Goal: Information Seeking & Learning: Learn about a topic

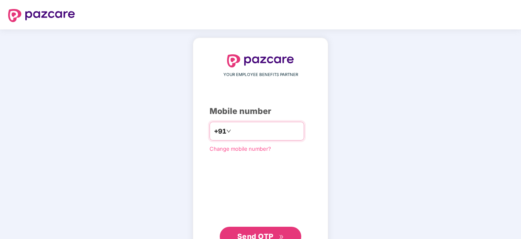
click at [244, 131] on input "number" at bounding box center [266, 130] width 67 height 13
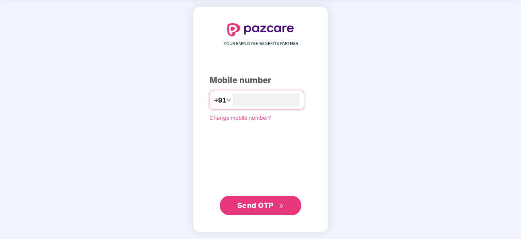
type input "**********"
click at [276, 203] on span "Send OTP" at bounding box center [260, 205] width 47 height 11
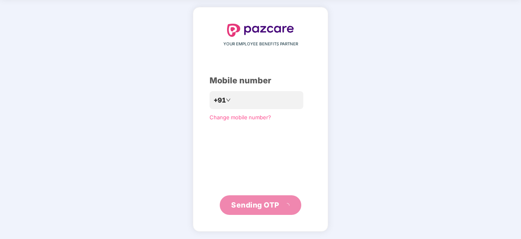
scroll to position [27, 0]
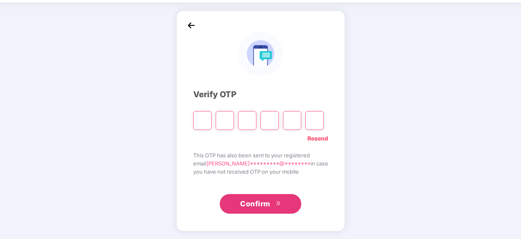
type input "*"
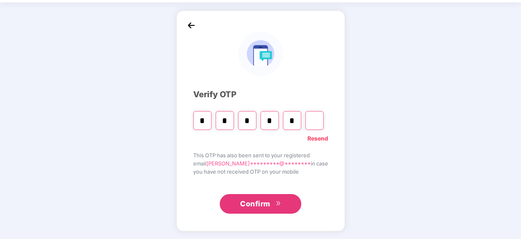
type input "*"
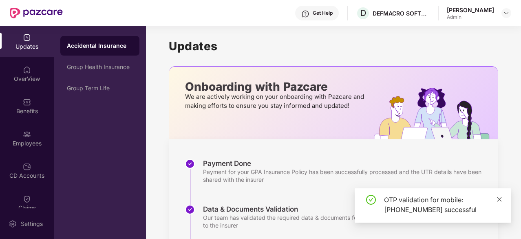
click at [498, 198] on icon "close" at bounding box center [500, 199] width 4 height 4
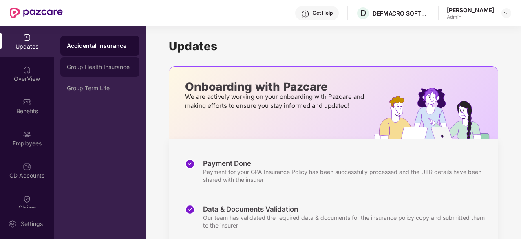
click at [118, 70] on div "Group Health Insurance" at bounding box center [99, 67] width 79 height 20
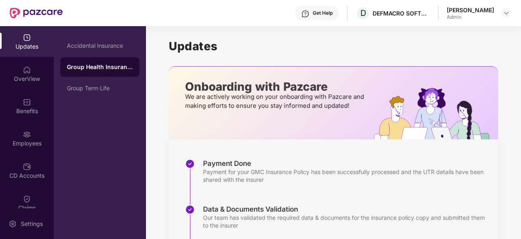
click at [118, 70] on div "Group Health Insurance" at bounding box center [100, 67] width 66 height 8
click at [18, 108] on div "Benefits" at bounding box center [27, 111] width 54 height 8
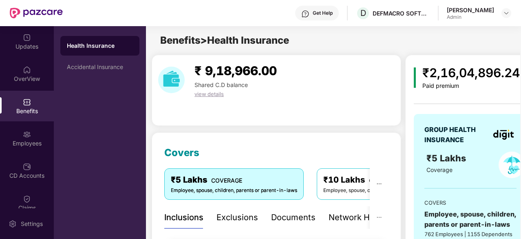
click at [212, 84] on span "Shared C.D balance" at bounding box center [221, 84] width 53 height 7
click at [210, 93] on span "view details" at bounding box center [209, 94] width 29 height 7
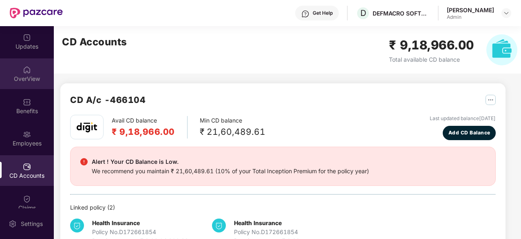
click at [22, 79] on div "OverView" at bounding box center [27, 79] width 54 height 8
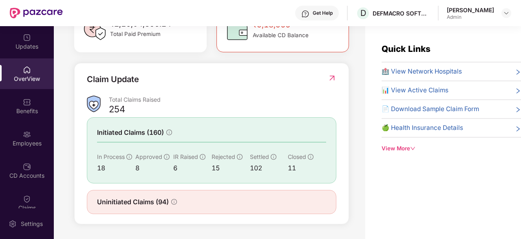
scroll to position [26, 0]
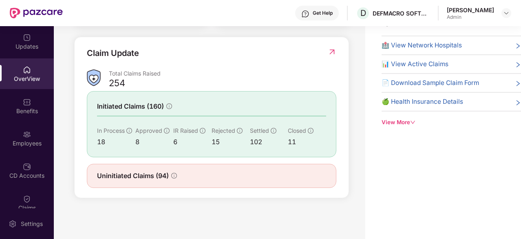
click at [221, 142] on div "15" at bounding box center [231, 142] width 38 height 10
click at [302, 130] on span "Closed" at bounding box center [297, 130] width 18 height 7
click at [141, 107] on span "Initiated Claims (160)" at bounding box center [130, 106] width 67 height 10
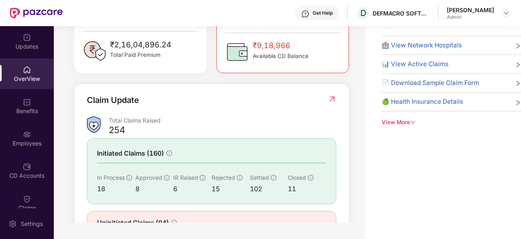
scroll to position [115, 0]
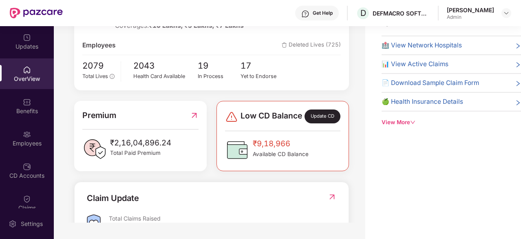
click at [394, 120] on div "View More" at bounding box center [451, 122] width 139 height 9
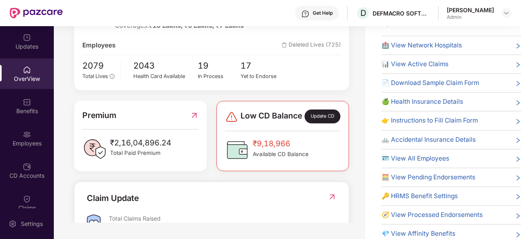
scroll to position [3, 0]
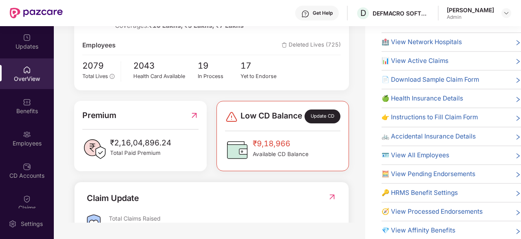
click at [432, 113] on span "👉 Instructions to Fill Claim Form" at bounding box center [430, 117] width 96 height 10
click at [438, 44] on span "🏥 View Network Hospitals" at bounding box center [422, 42] width 80 height 10
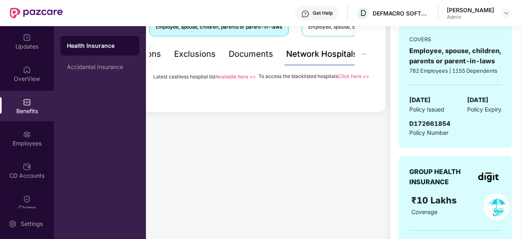
scroll to position [29, 0]
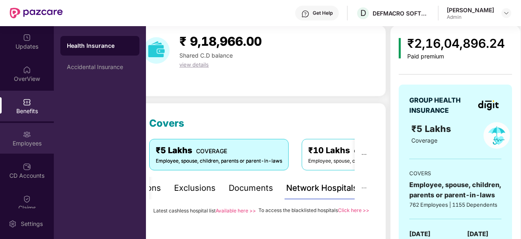
click at [20, 137] on div "Employees" at bounding box center [27, 138] width 54 height 31
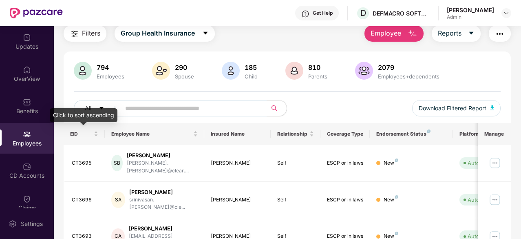
click at [104, 110] on div "Click to sort ascending" at bounding box center [84, 115] width 68 height 14
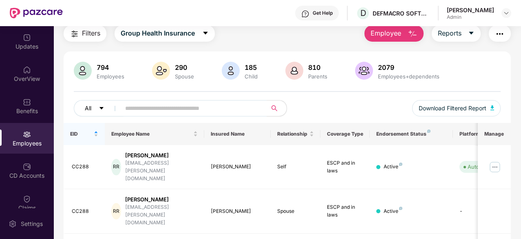
click at [102, 109] on icon "caret-down" at bounding box center [102, 108] width 6 height 6
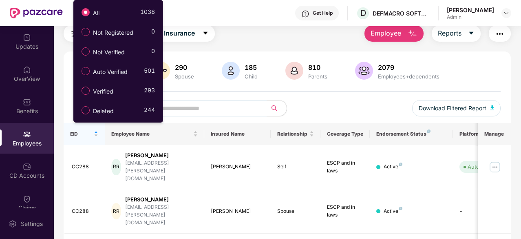
click at [347, 117] on div "All Download Filtered Report" at bounding box center [287, 111] width 427 height 23
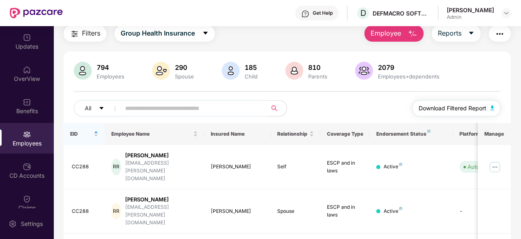
click at [447, 112] on span "Download Filtered Report" at bounding box center [453, 108] width 68 height 9
click at [437, 104] on span "Download Filtered Report" at bounding box center [453, 108] width 68 height 9
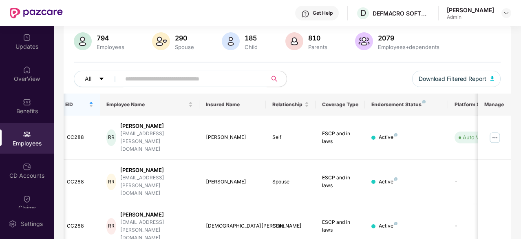
scroll to position [0, 0]
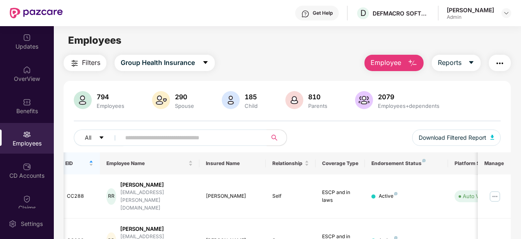
click at [379, 61] on span "Employee" at bounding box center [386, 62] width 31 height 10
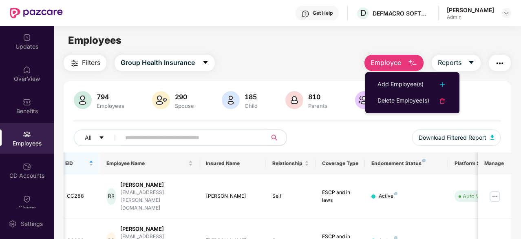
click at [315, 62] on div "Filters Group Health Insurance Employee Reports" at bounding box center [287, 63] width 447 height 16
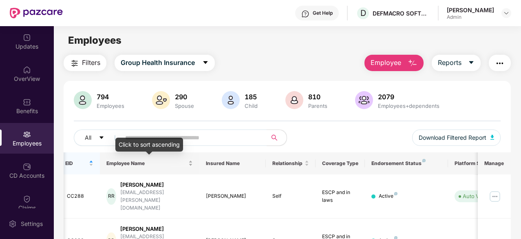
scroll to position [91, 0]
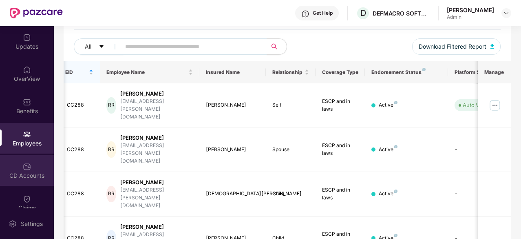
click at [26, 161] on div at bounding box center [27, 165] width 8 height 8
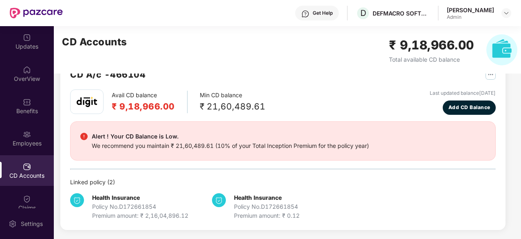
scroll to position [0, 0]
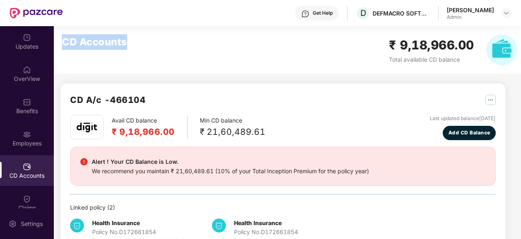
drag, startPoint x: 63, startPoint y: 41, endPoint x: 188, endPoint y: 68, distance: 128.1
click at [188, 68] on div "CD Accounts ₹ 9,18,966.00 Total available CD balance" at bounding box center [290, 49] width 472 height 47
copy h2 "CD Accounts"
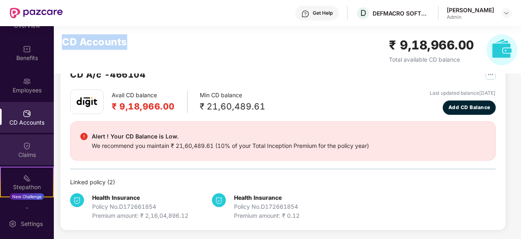
scroll to position [53, 0]
click at [22, 149] on div "Claims" at bounding box center [27, 149] width 54 height 31
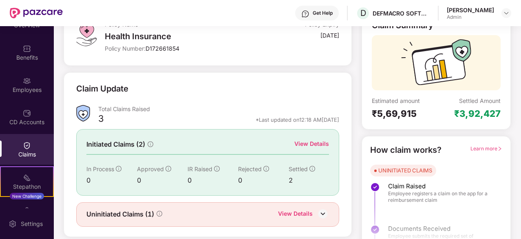
scroll to position [62, 0]
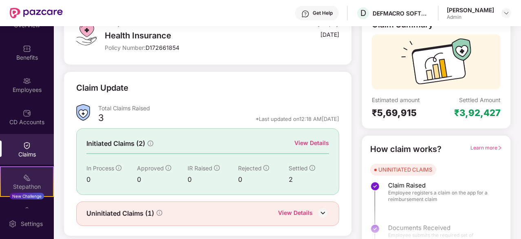
click at [28, 178] on img at bounding box center [27, 177] width 8 height 8
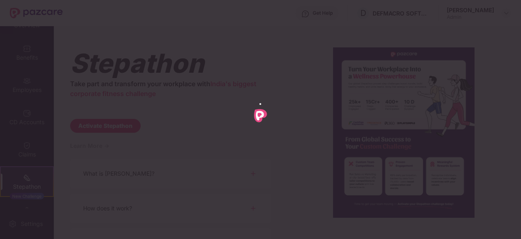
scroll to position [0, 0]
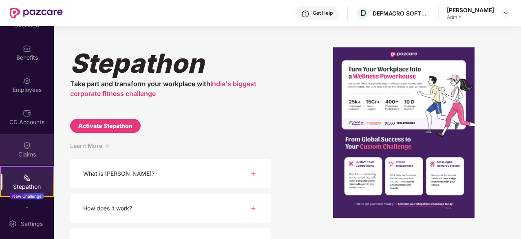
click at [30, 161] on div "Claims" at bounding box center [27, 149] width 54 height 31
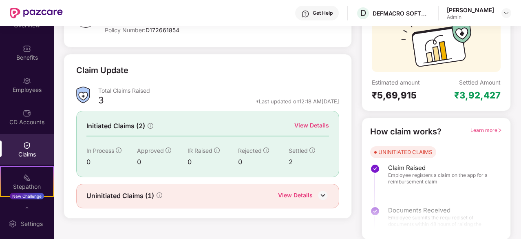
scroll to position [80, 0]
click at [301, 195] on div "View Details" at bounding box center [295, 195] width 35 height 11
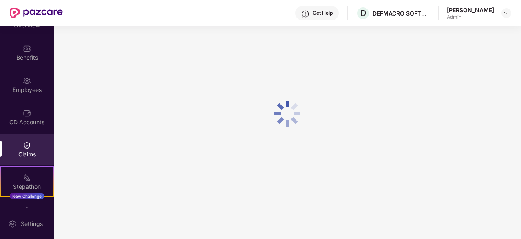
scroll to position [26, 0]
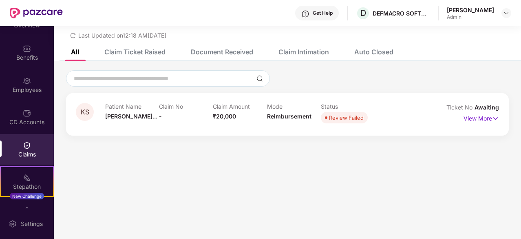
click at [130, 57] on div "Claim Ticket Raised" at bounding box center [128, 52] width 73 height 18
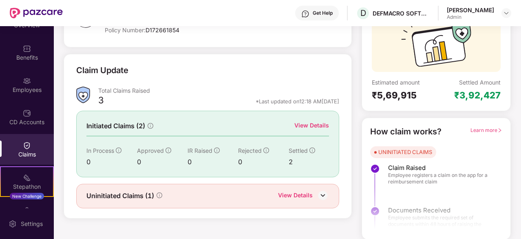
scroll to position [108, 0]
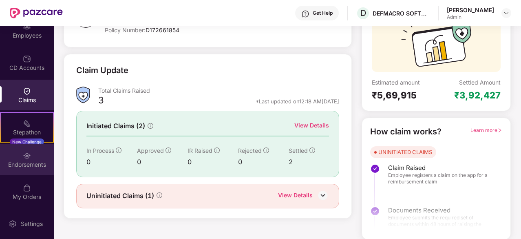
click at [38, 164] on div "Endorsements" at bounding box center [27, 164] width 54 height 8
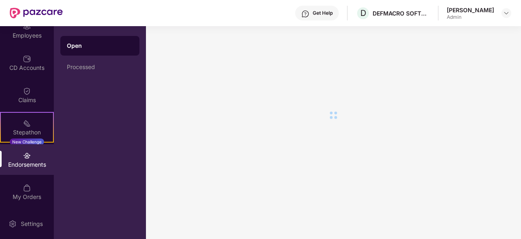
scroll to position [0, 0]
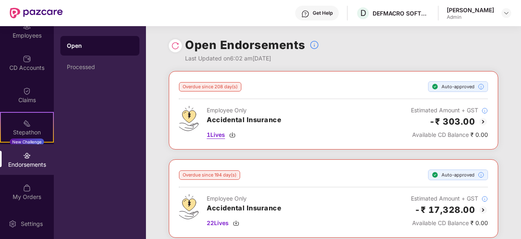
click at [221, 134] on span "1 Lives" at bounding box center [216, 134] width 18 height 9
click at [217, 133] on span "1 Lives" at bounding box center [216, 134] width 18 height 9
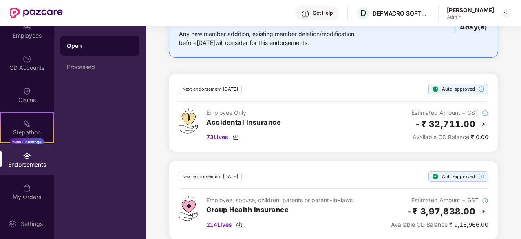
scroll to position [932, 0]
